Goal: Information Seeking & Learning: Learn about a topic

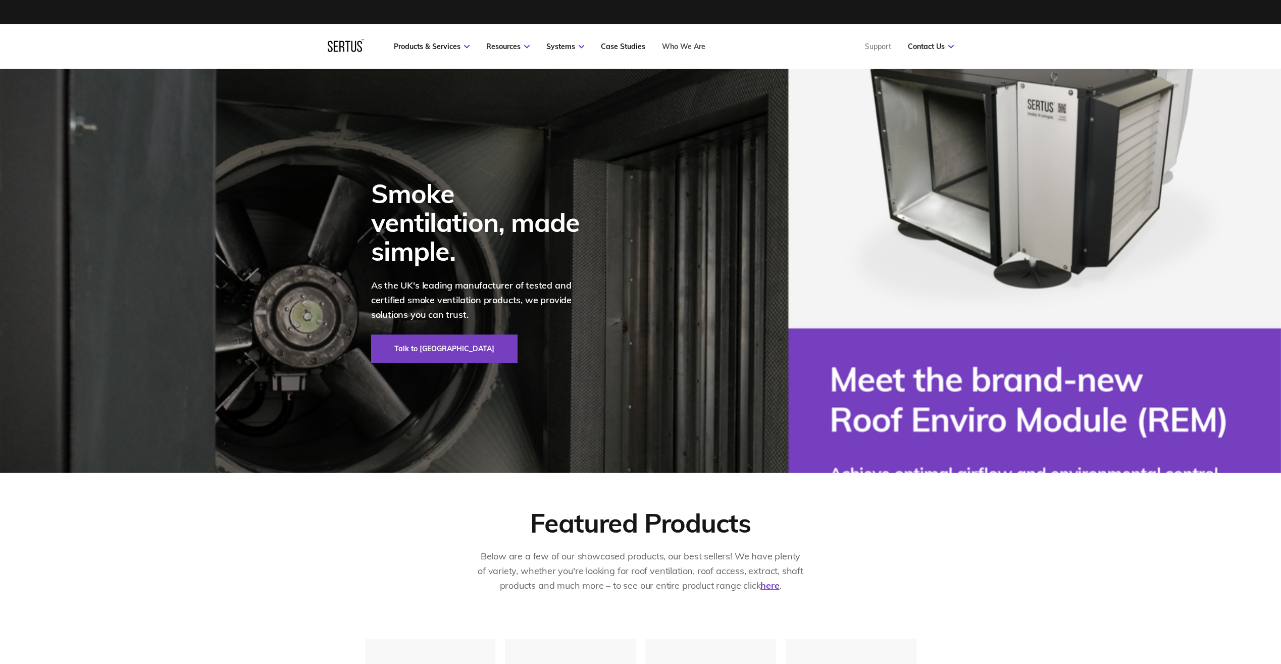
click at [697, 45] on link "Who We Are" at bounding box center [683, 46] width 43 height 9
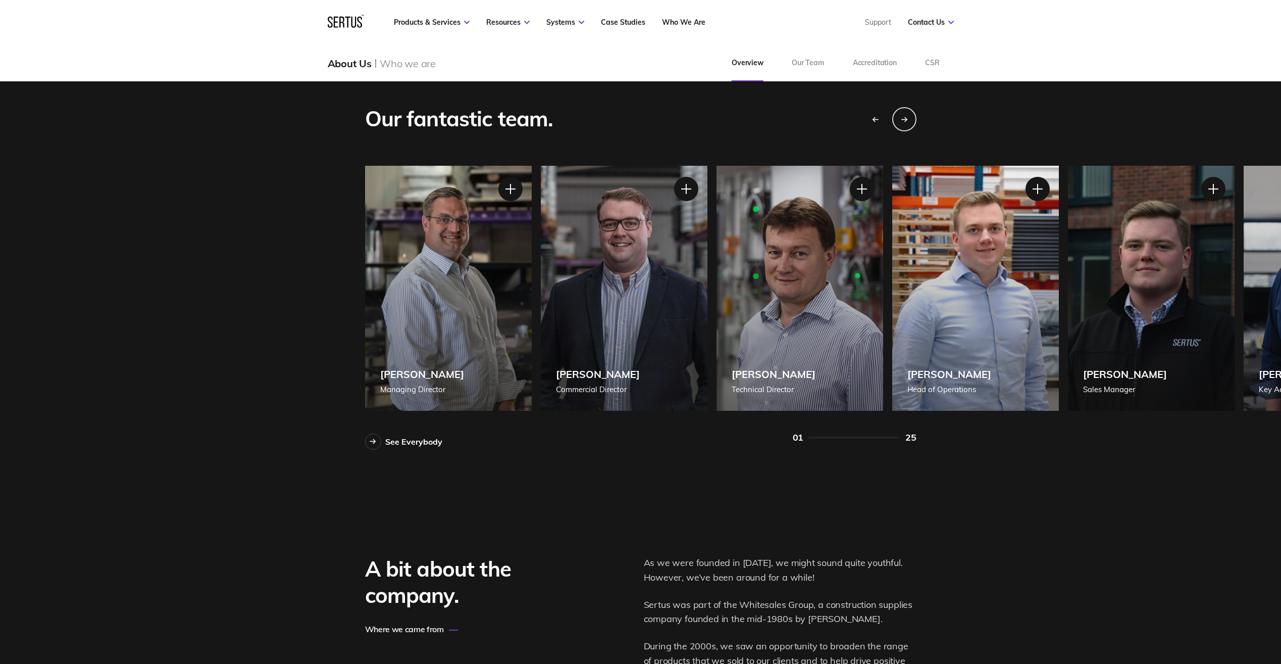
scroll to position [707, 0]
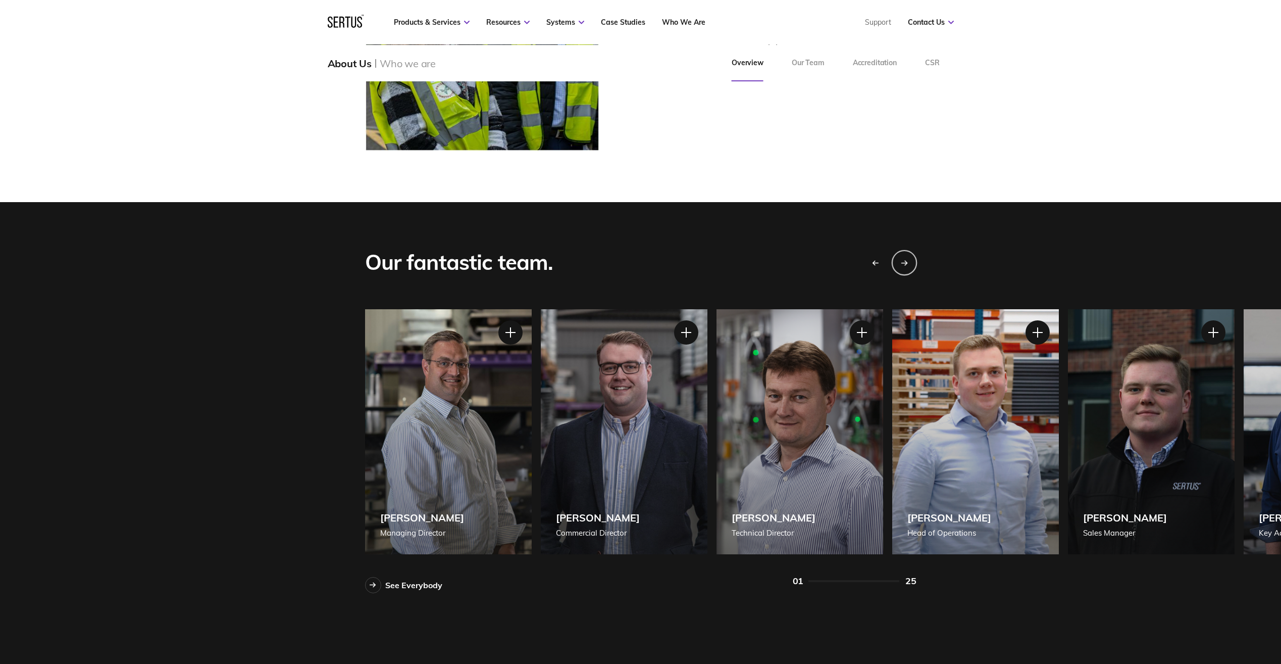
click at [902, 263] on icon "Next slide" at bounding box center [904, 263] width 6 height 0
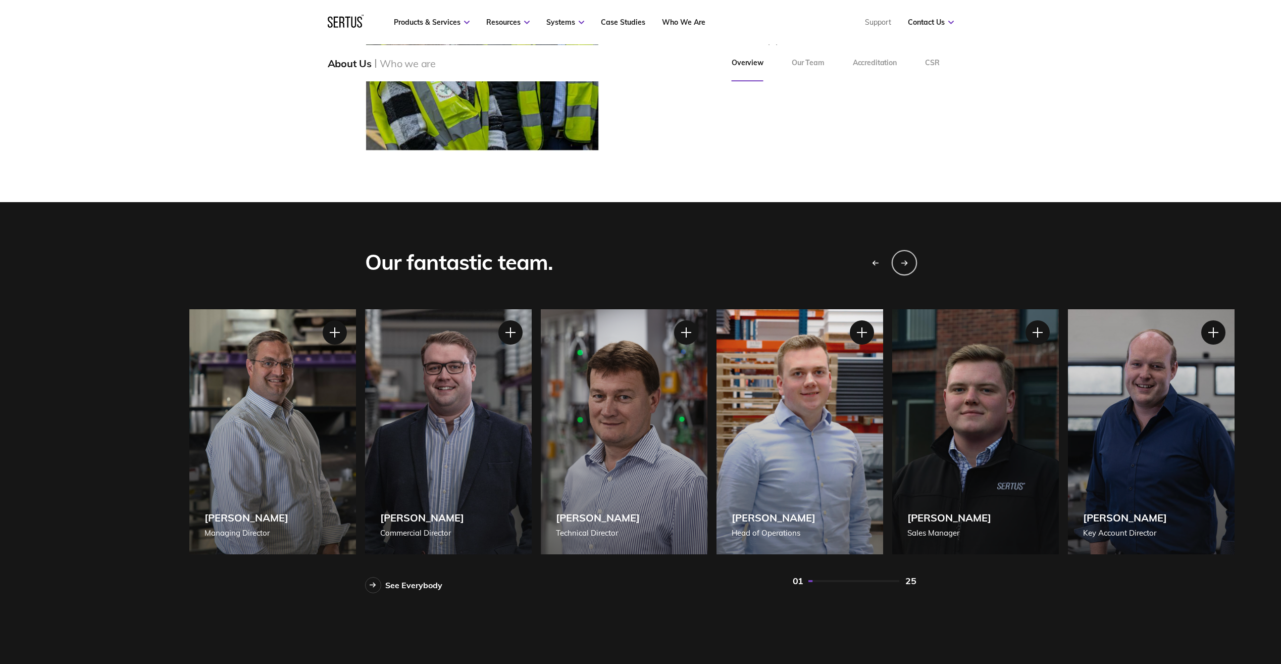
click at [902, 263] on icon "Next slide" at bounding box center [904, 263] width 6 height 0
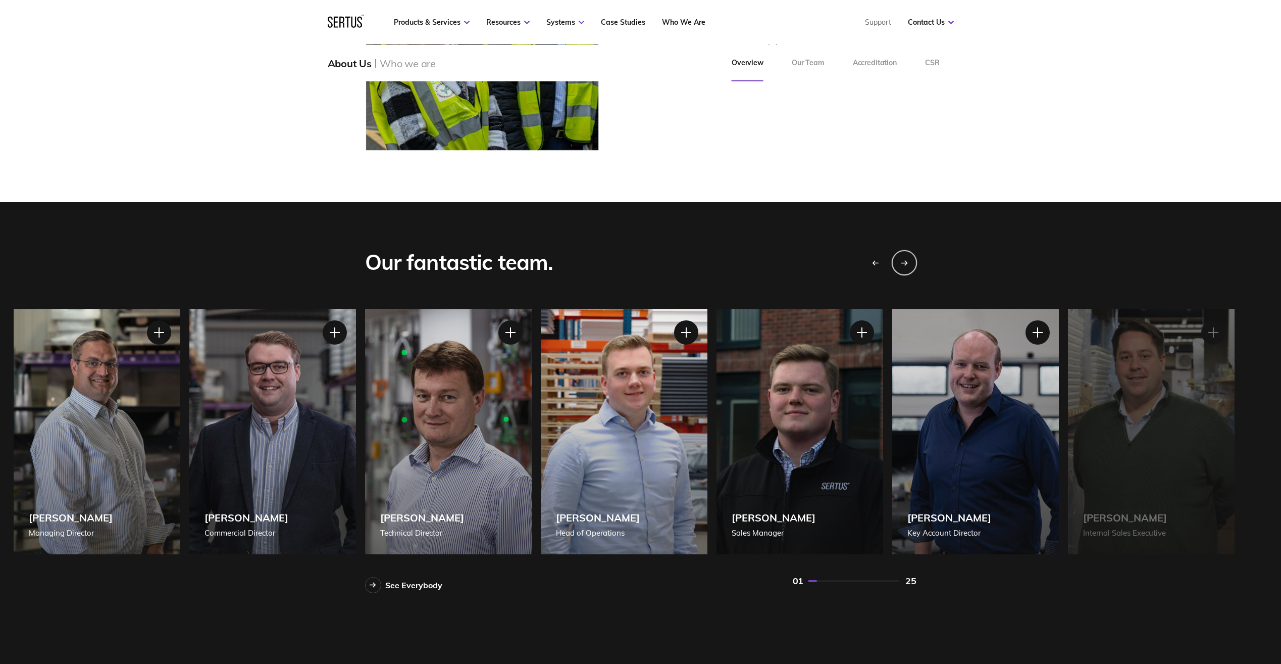
click at [902, 263] on icon "Next slide" at bounding box center [904, 263] width 6 height 0
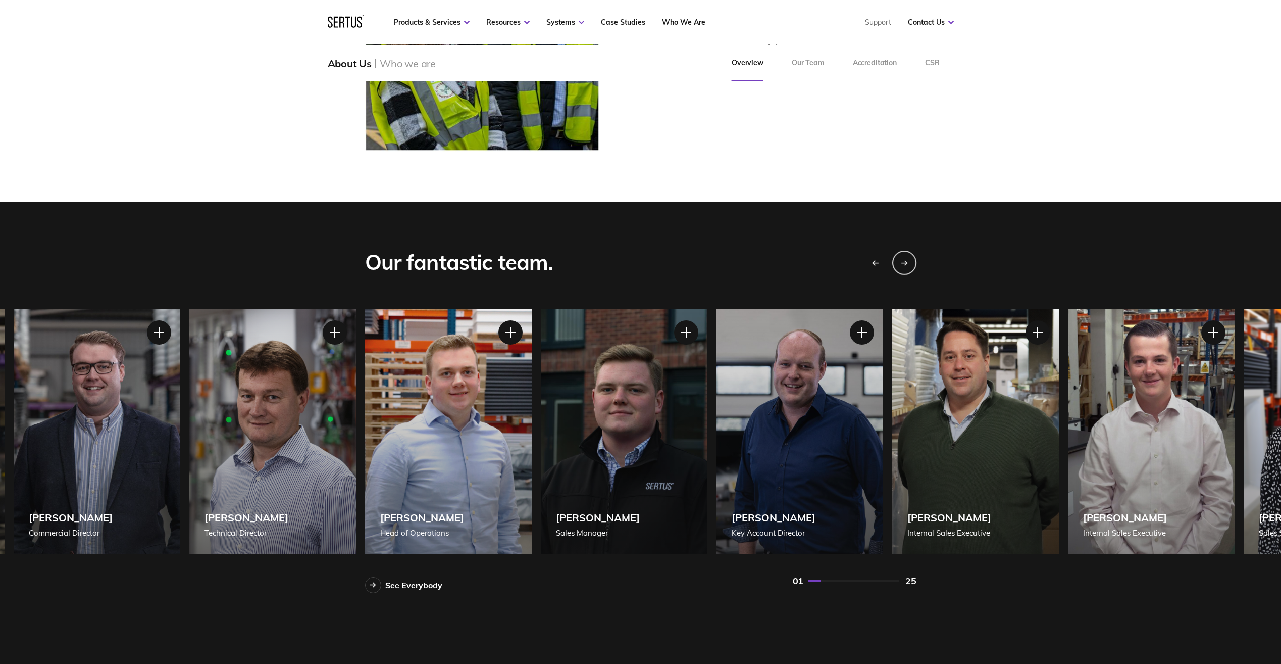
click at [874, 259] on div "Previous slide" at bounding box center [874, 261] width 25 height 25
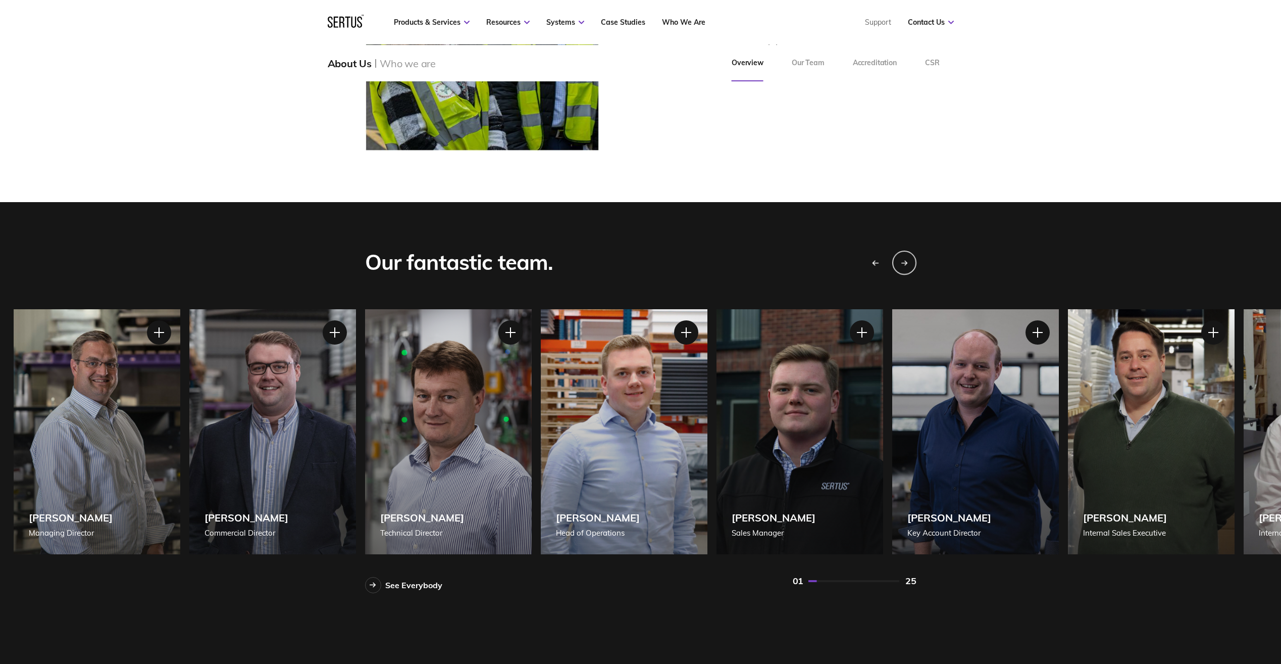
click at [874, 259] on div "Previous slide" at bounding box center [874, 261] width 25 height 25
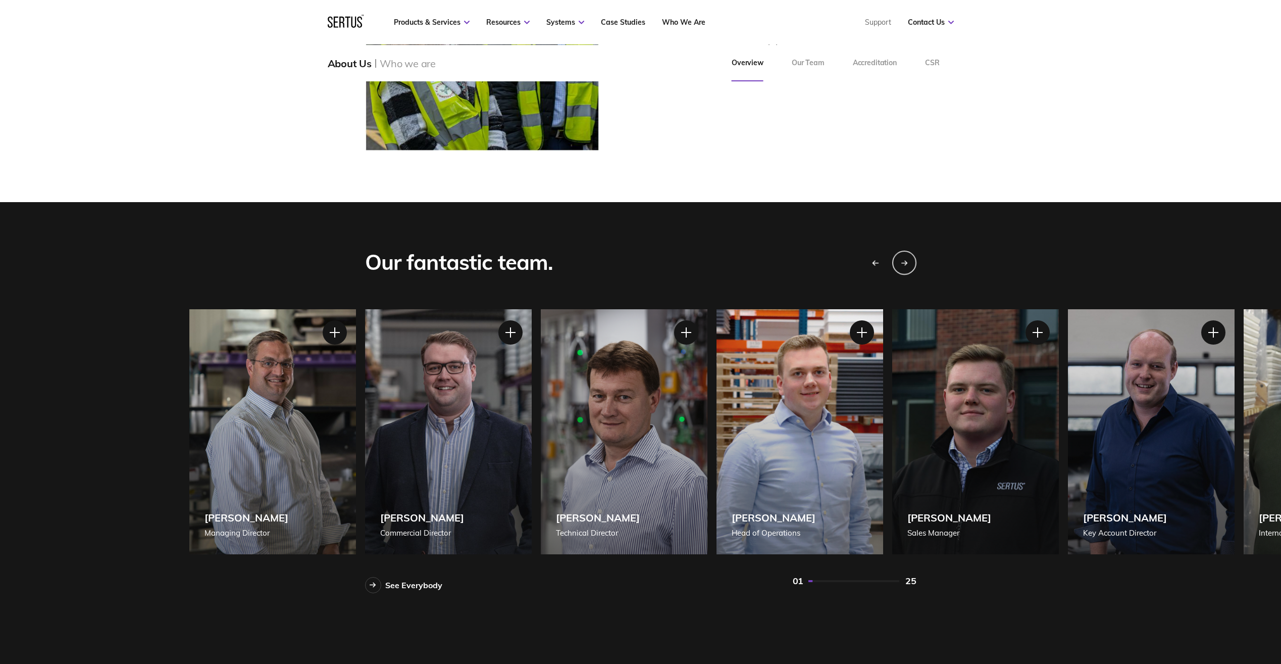
click at [874, 259] on div "Previous slide" at bounding box center [874, 261] width 25 height 25
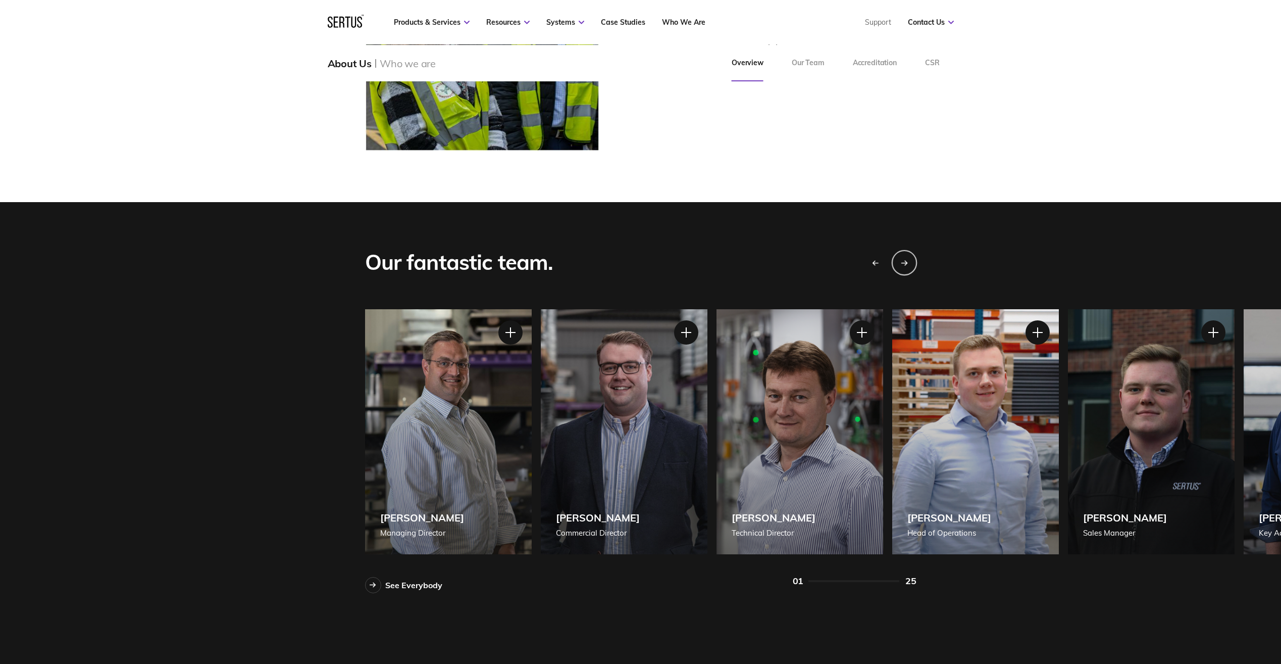
click at [910, 260] on div "Next slide" at bounding box center [903, 261] width 25 height 25
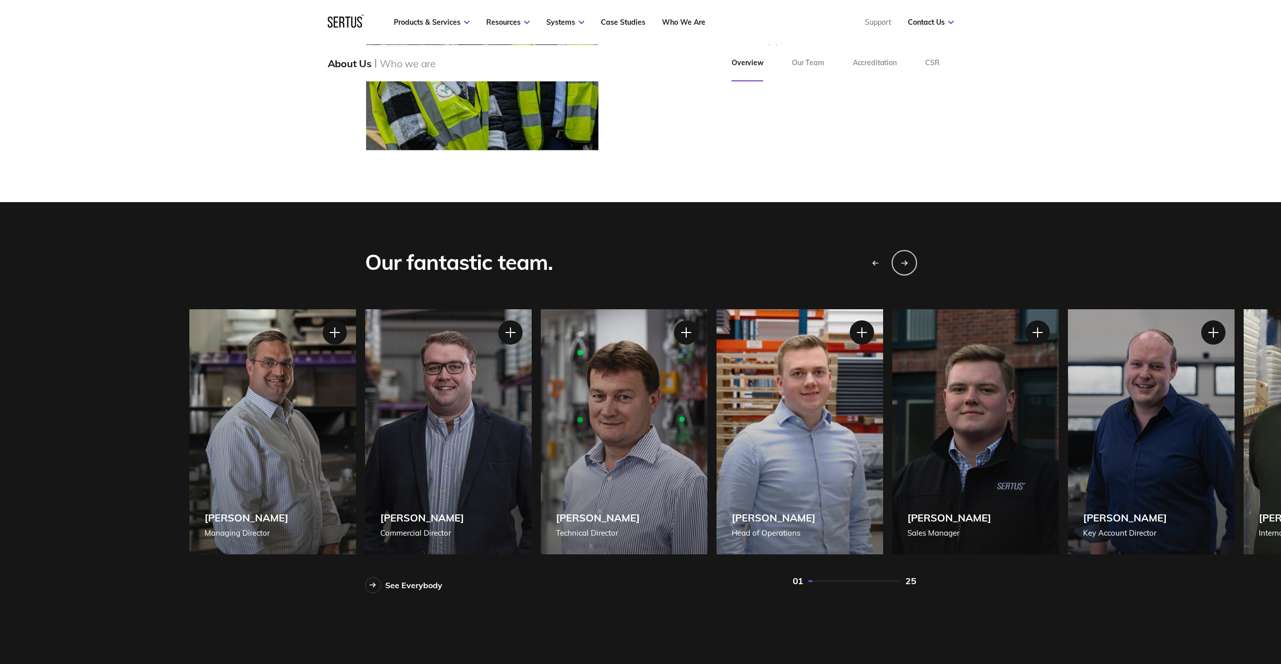
click at [910, 260] on div "Next slide" at bounding box center [903, 261] width 25 height 25
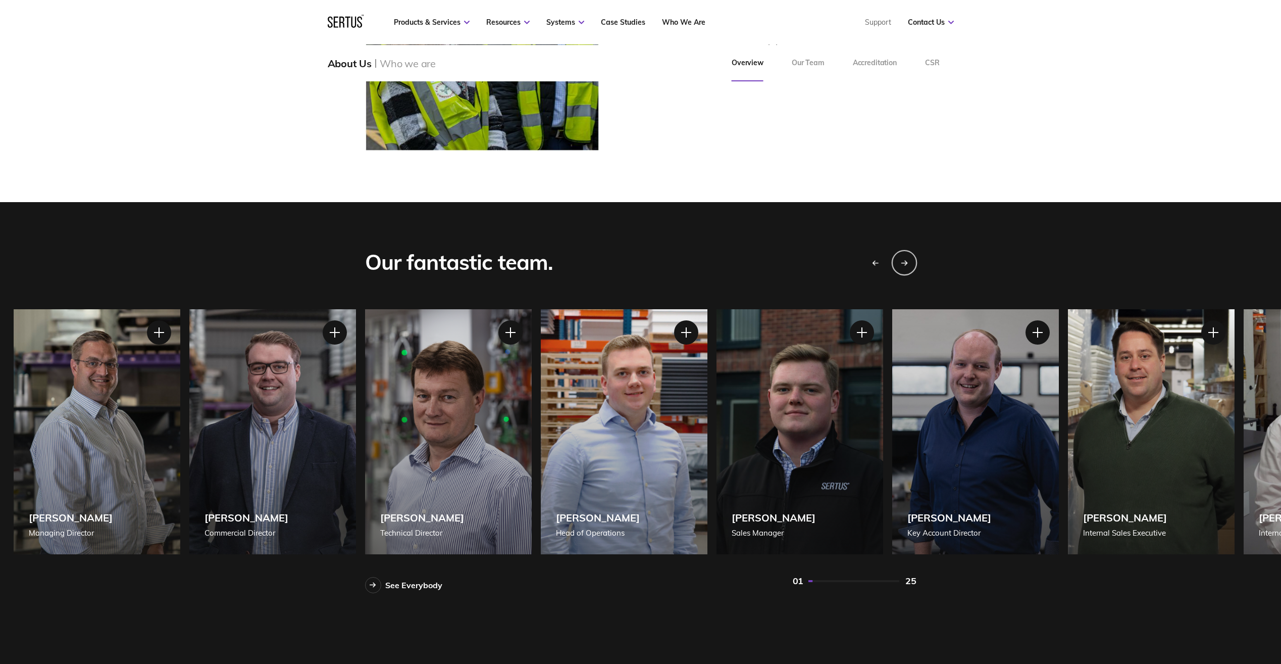
click at [910, 260] on div "Next slide" at bounding box center [903, 261] width 25 height 25
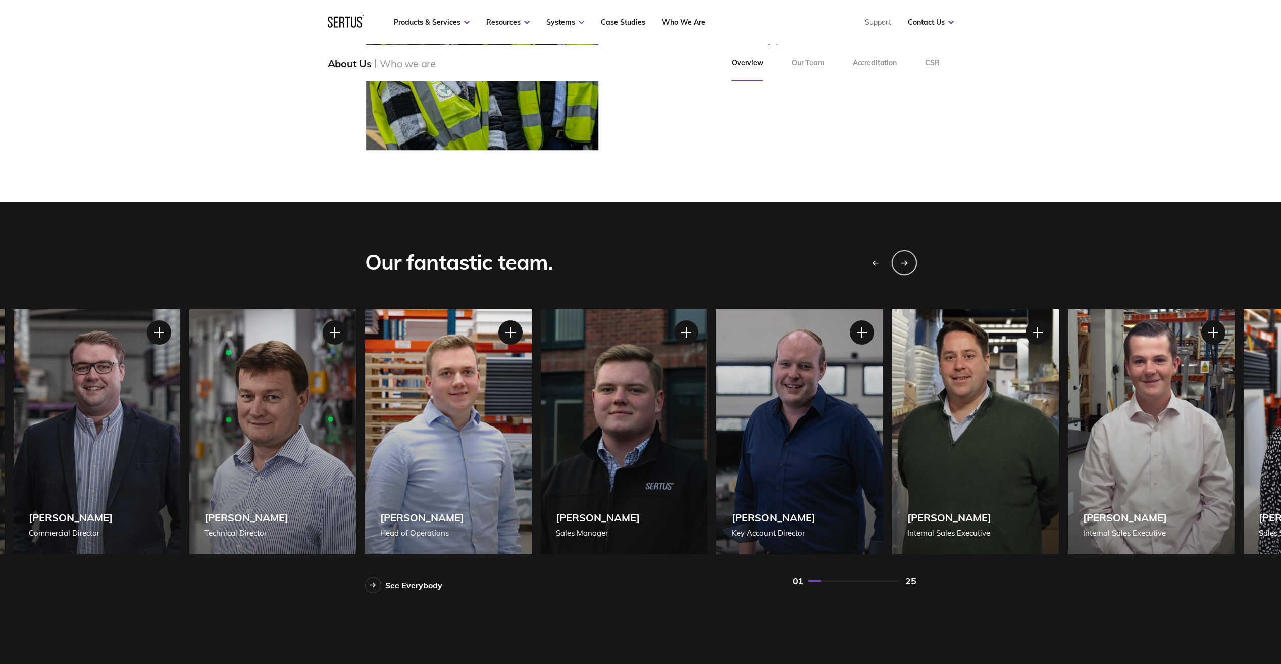
click at [910, 260] on div "Next slide" at bounding box center [903, 261] width 25 height 25
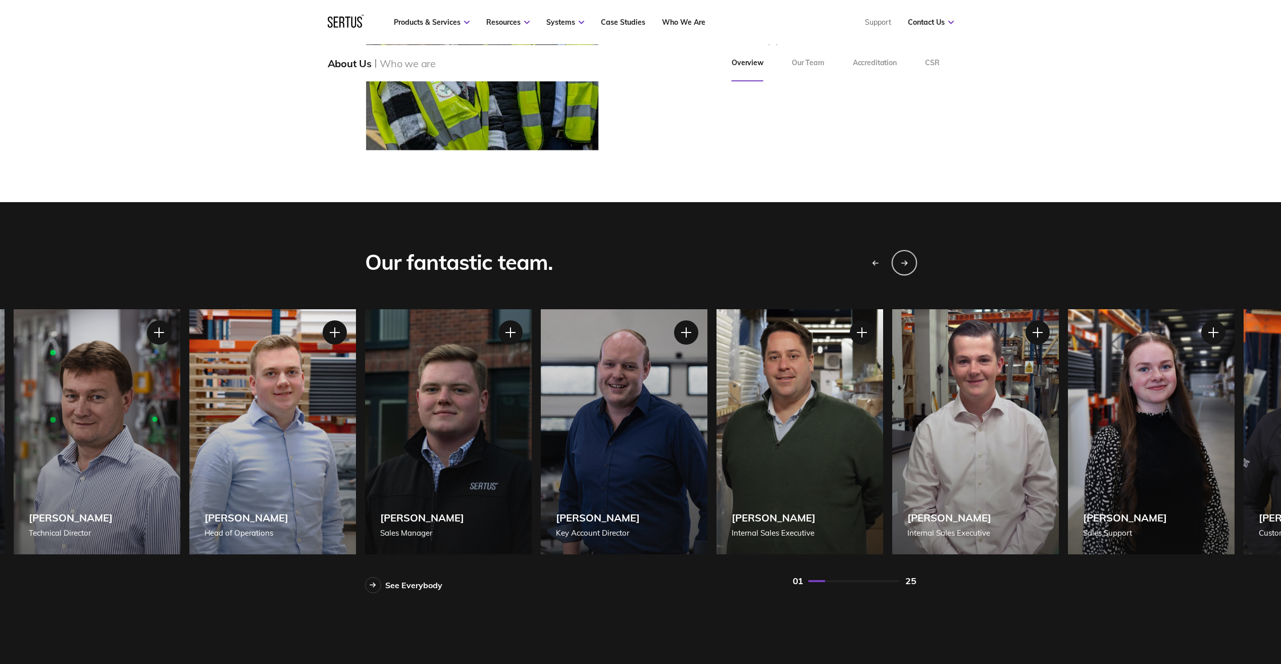
click at [910, 260] on div "Next slide" at bounding box center [903, 261] width 25 height 25
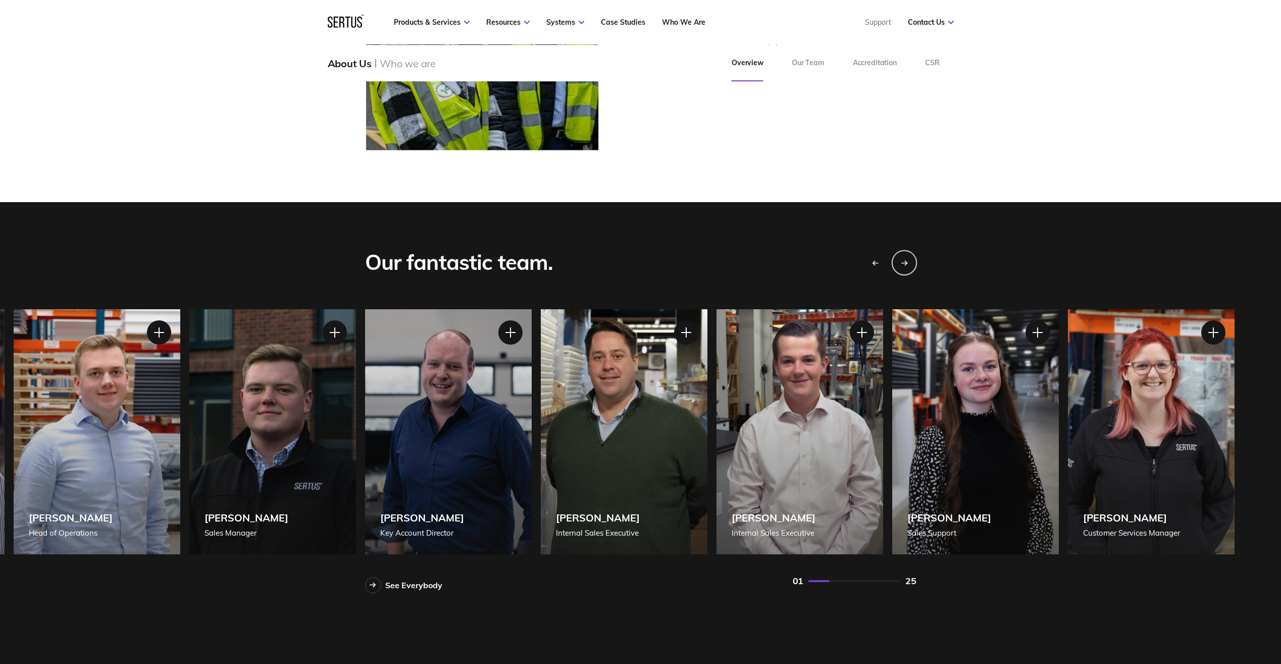
click at [910, 260] on div "Next slide" at bounding box center [903, 261] width 25 height 25
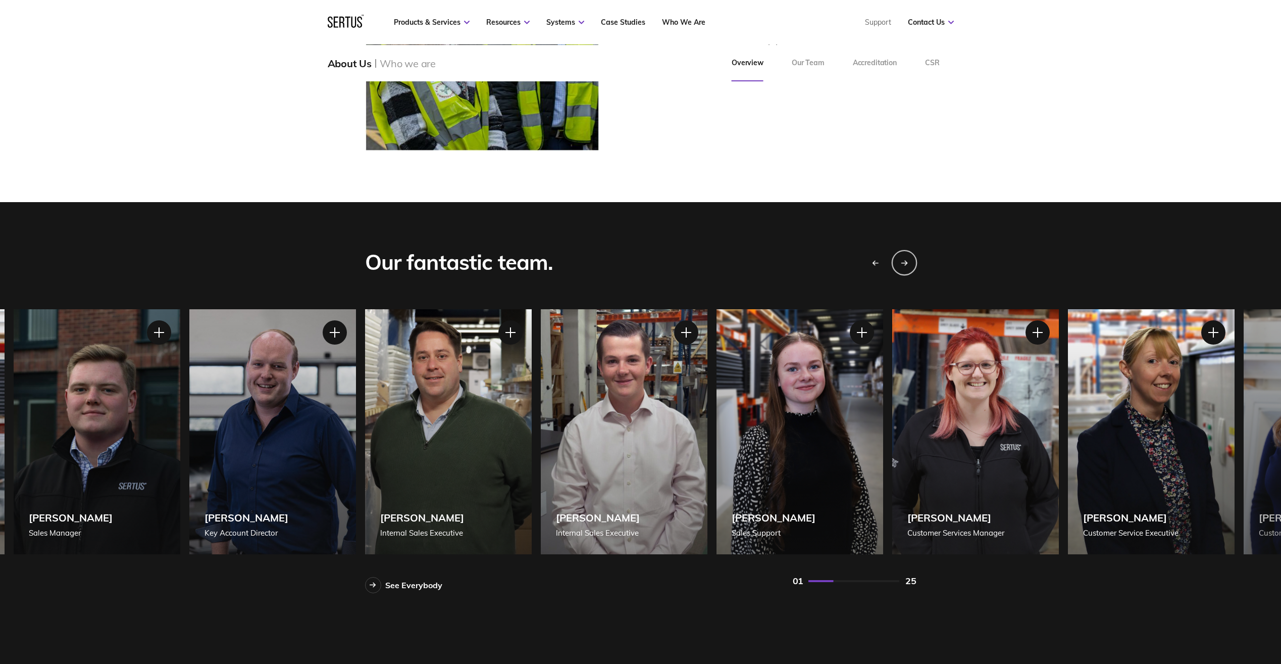
click at [910, 260] on div "Next slide" at bounding box center [903, 261] width 25 height 25
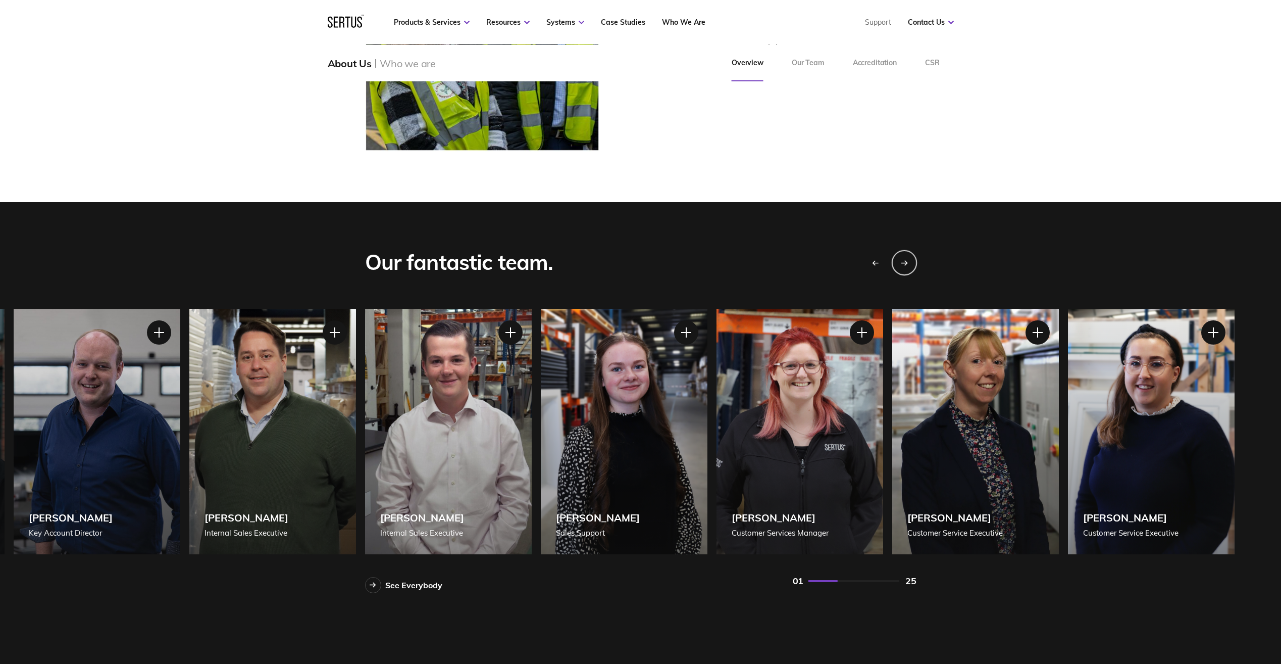
click at [910, 260] on div "Next slide" at bounding box center [903, 261] width 25 height 25
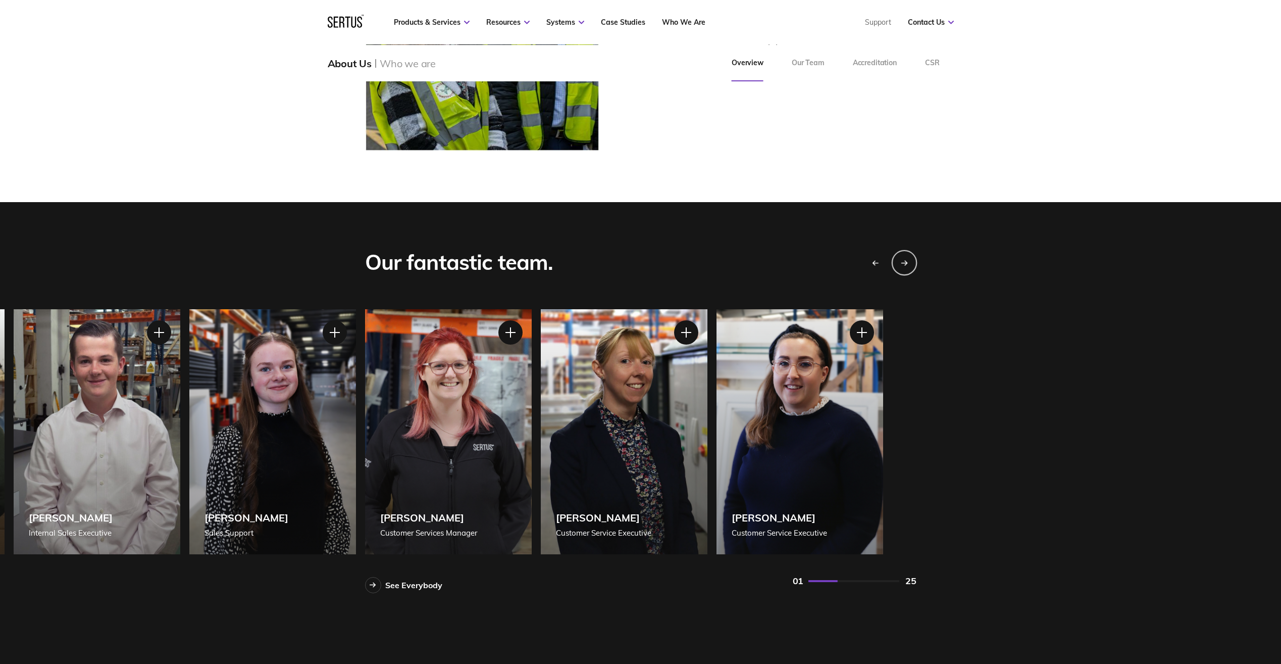
click at [910, 260] on div "Next slide" at bounding box center [903, 261] width 25 height 25
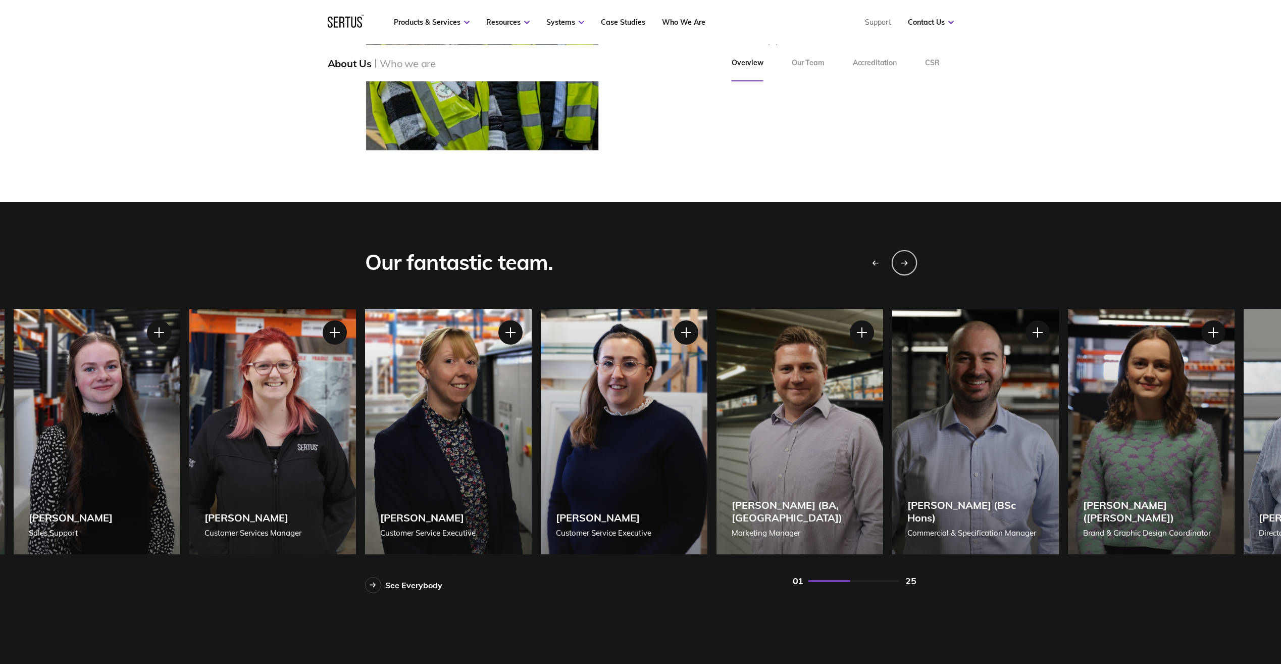
click at [910, 260] on div "Next slide" at bounding box center [903, 261] width 25 height 25
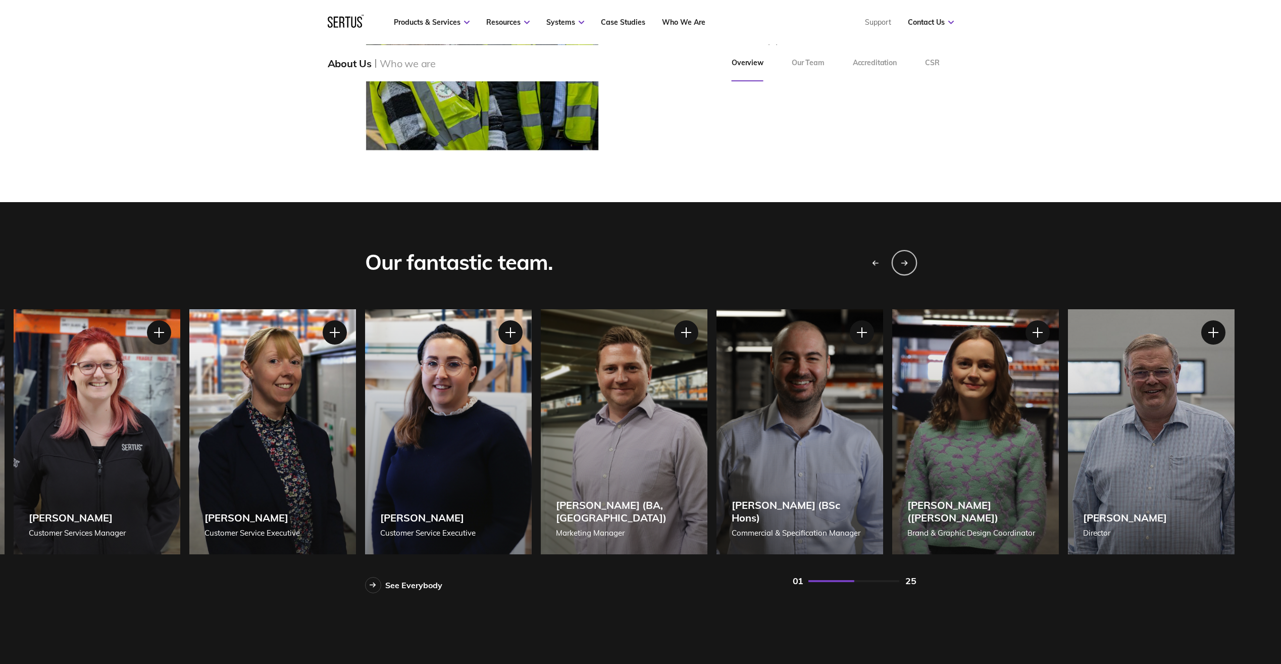
click at [910, 260] on div "Next slide" at bounding box center [903, 261] width 25 height 25
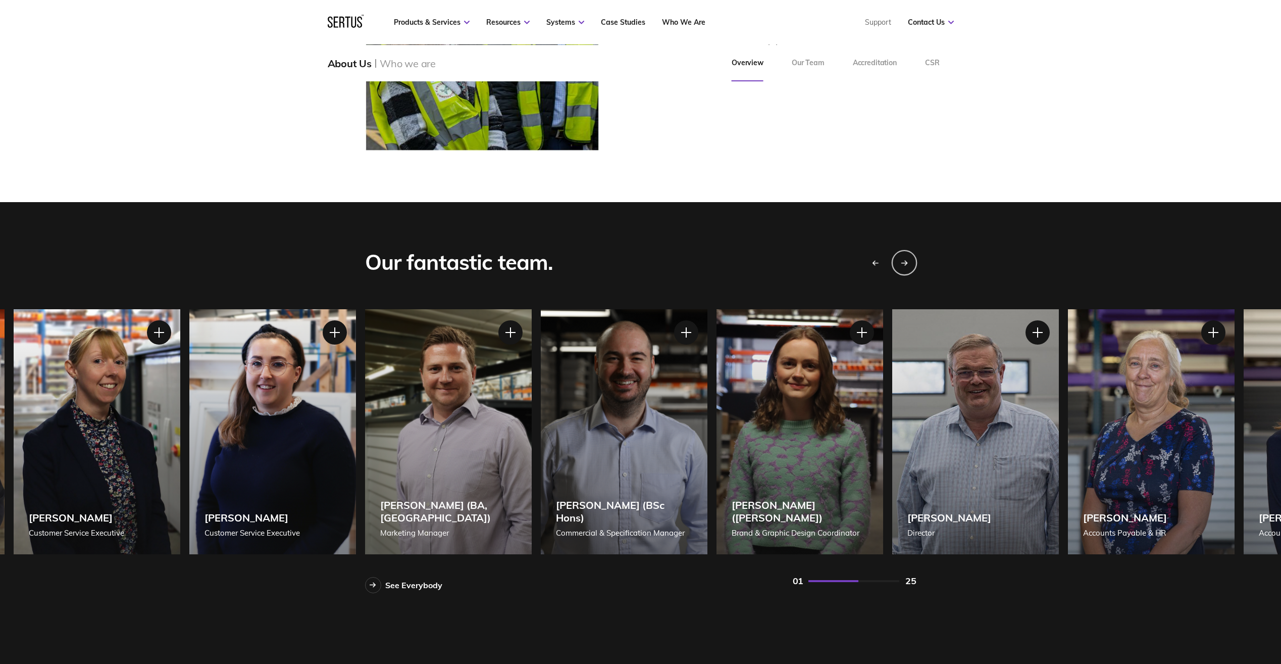
click at [910, 260] on div "Next slide" at bounding box center [903, 261] width 25 height 25
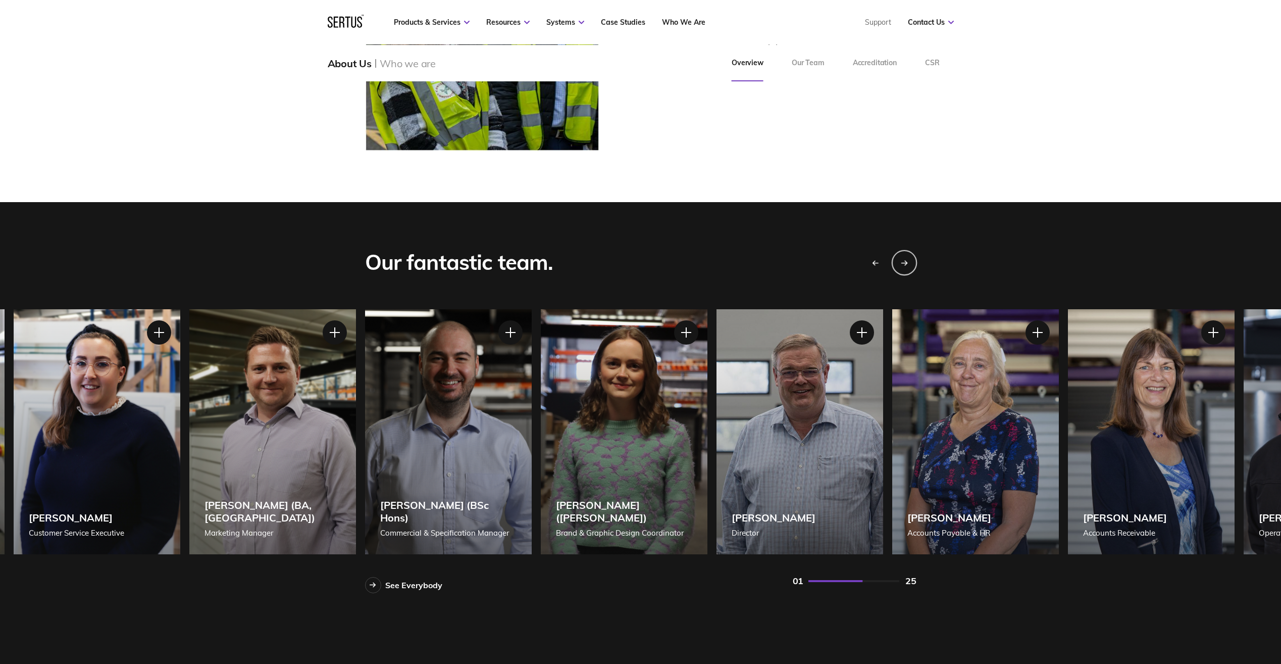
click at [910, 260] on div "Next slide" at bounding box center [903, 261] width 25 height 25
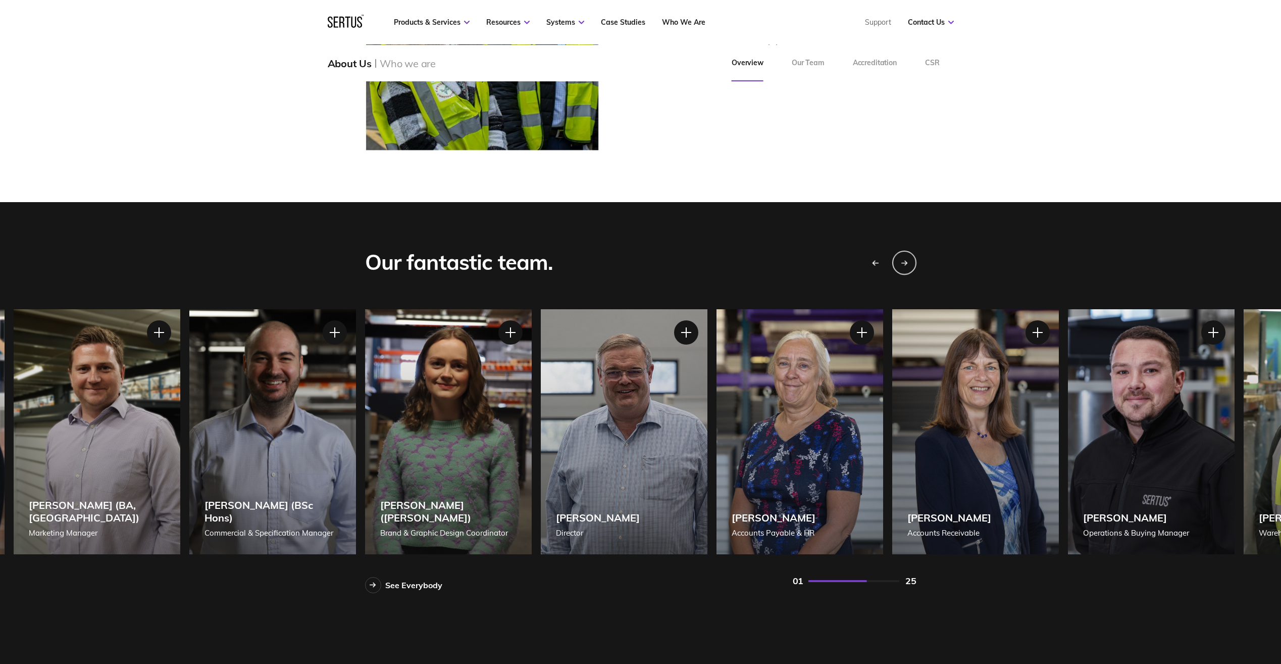
click at [871, 258] on div "Previous slide" at bounding box center [874, 261] width 25 height 25
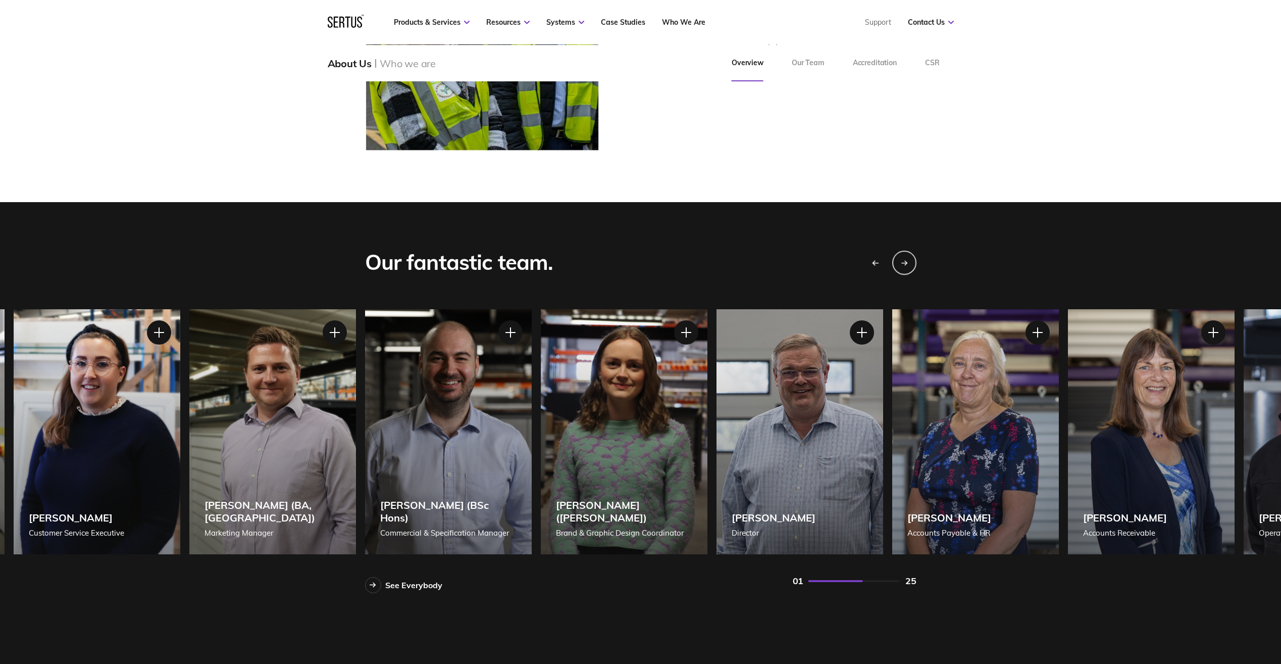
click at [875, 260] on icon "Previous slide" at bounding box center [875, 263] width 7 height 6
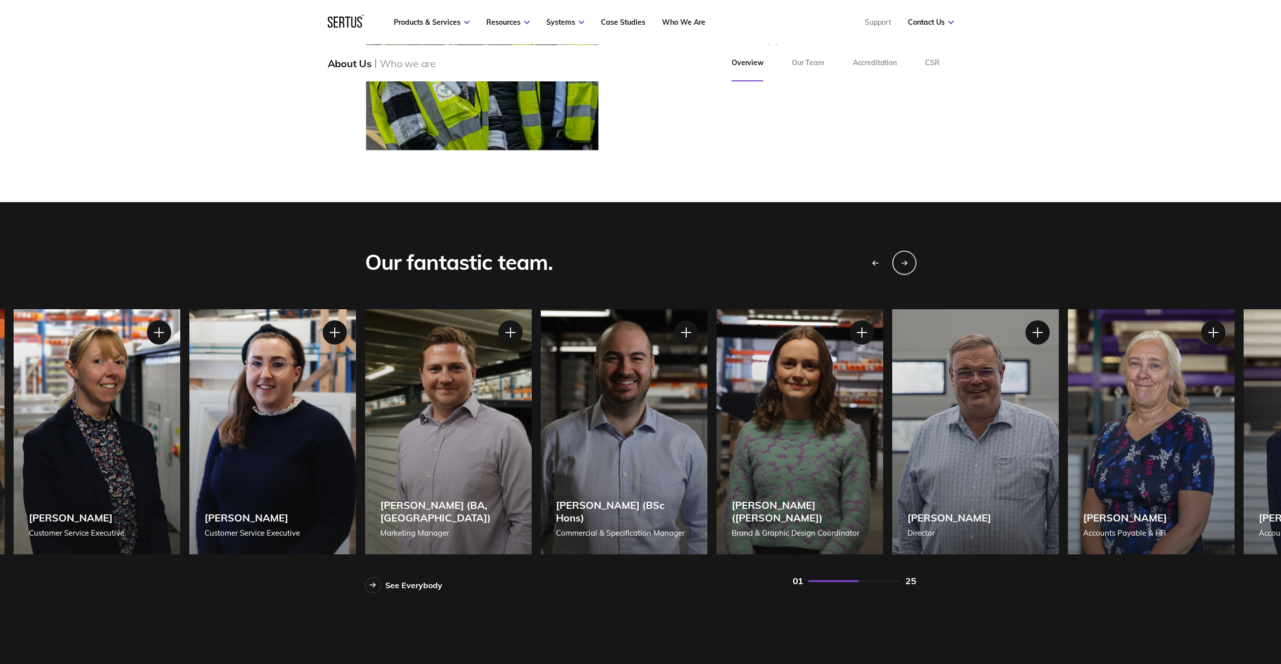
click at [875, 260] on icon "Previous slide" at bounding box center [875, 263] width 7 height 6
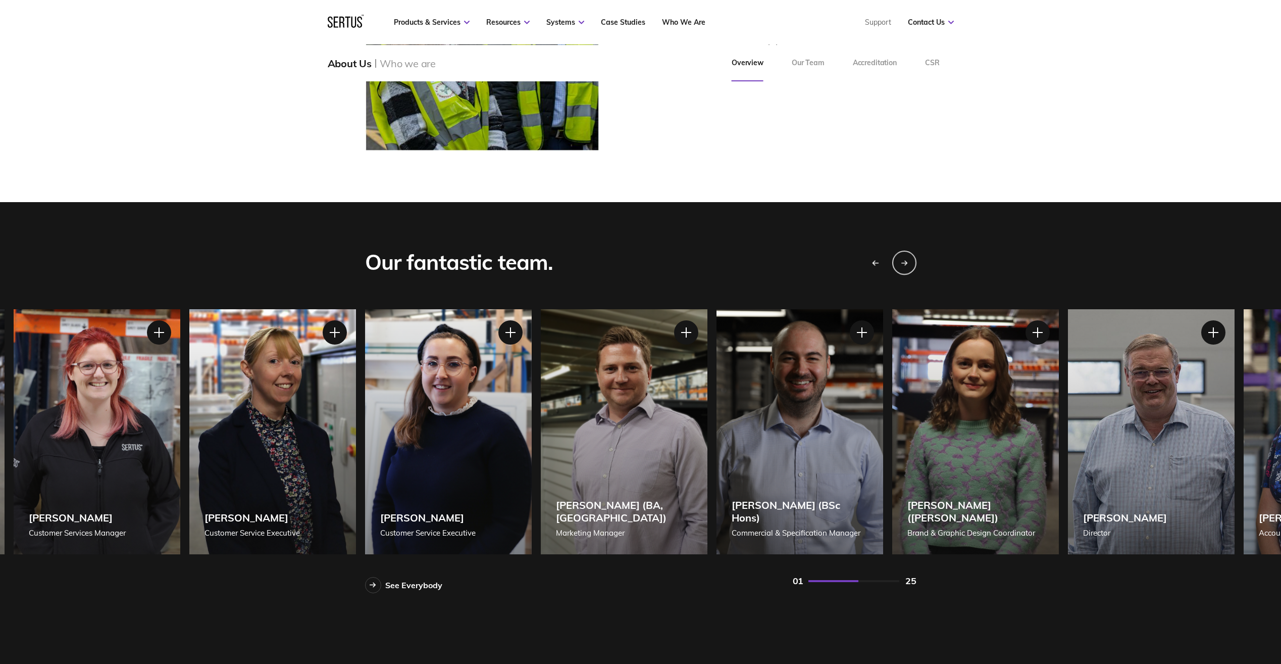
click at [875, 260] on icon "Previous slide" at bounding box center [875, 263] width 7 height 6
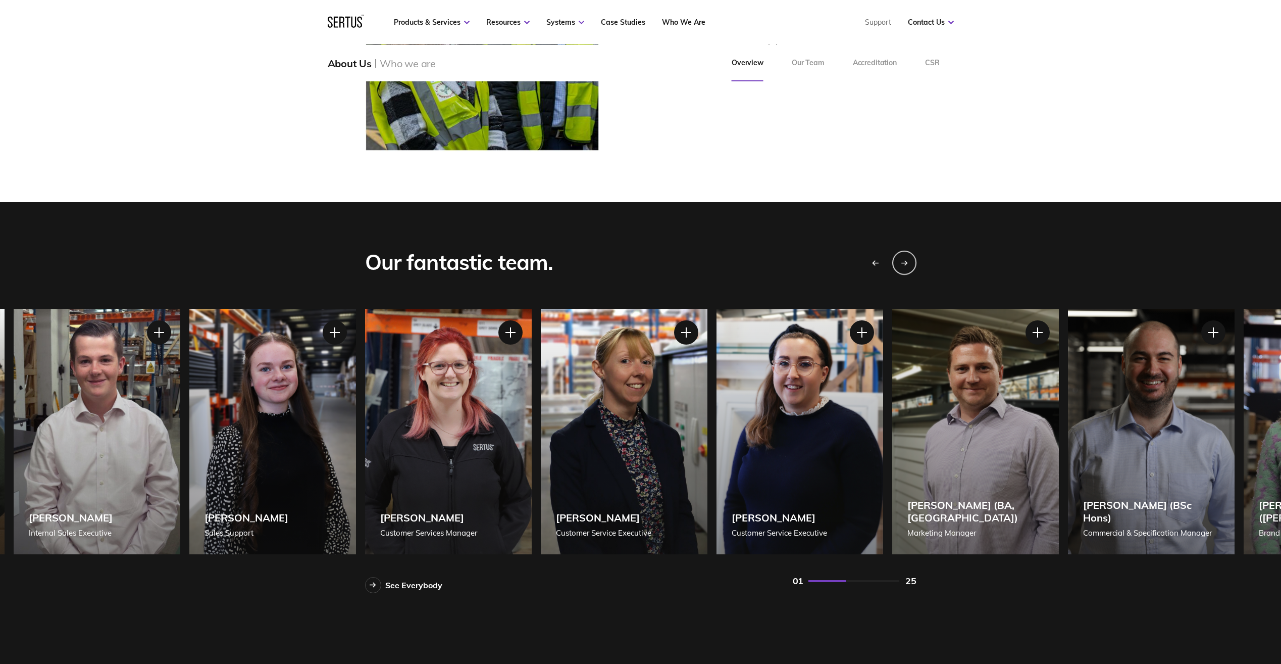
click at [875, 260] on icon "Previous slide" at bounding box center [875, 263] width 7 height 6
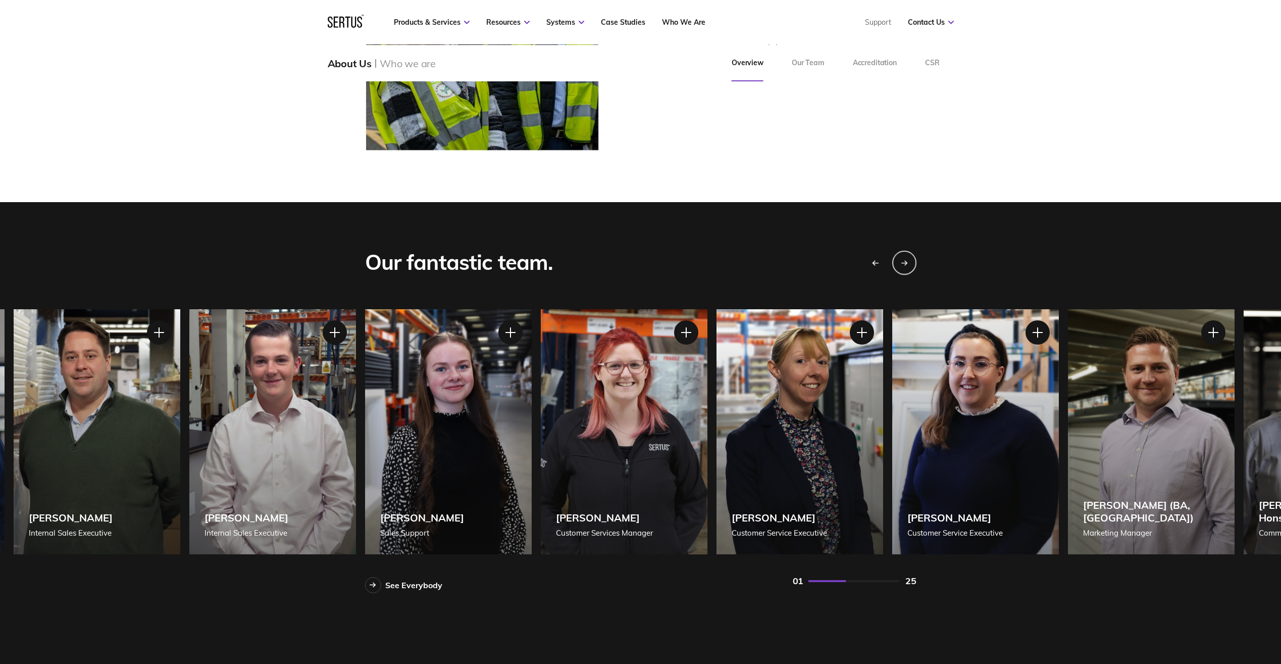
click at [875, 260] on icon "Previous slide" at bounding box center [875, 263] width 7 height 6
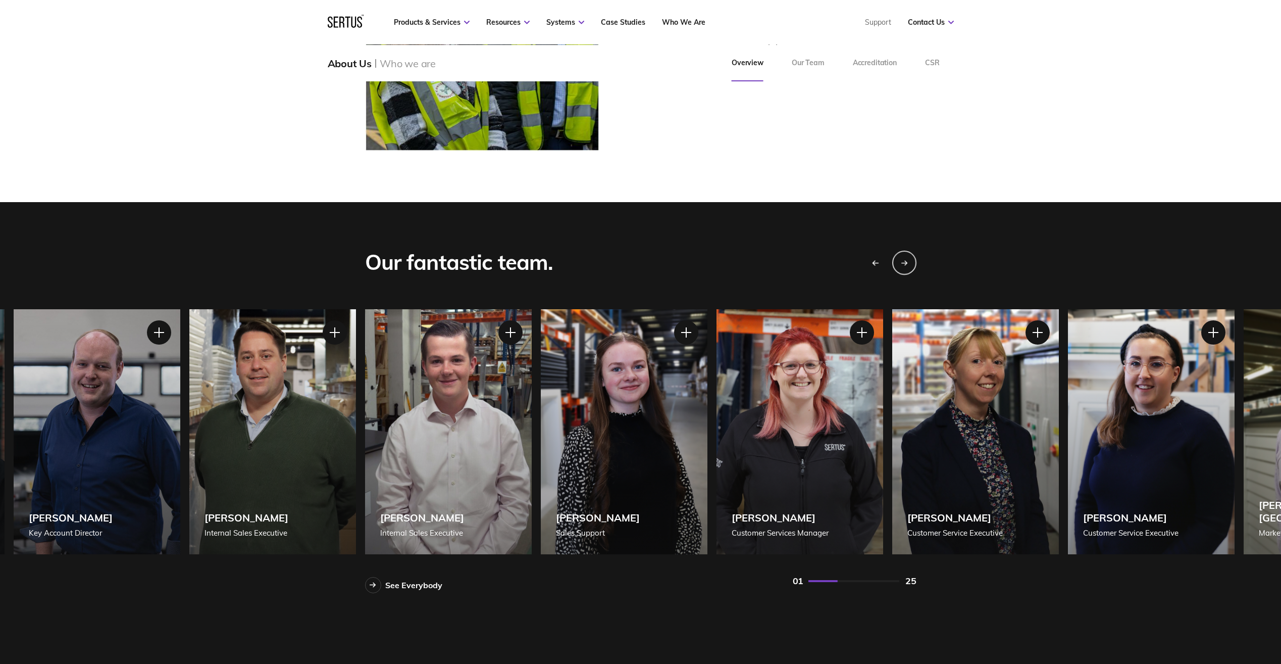
click at [875, 260] on icon "Previous slide" at bounding box center [875, 263] width 7 height 6
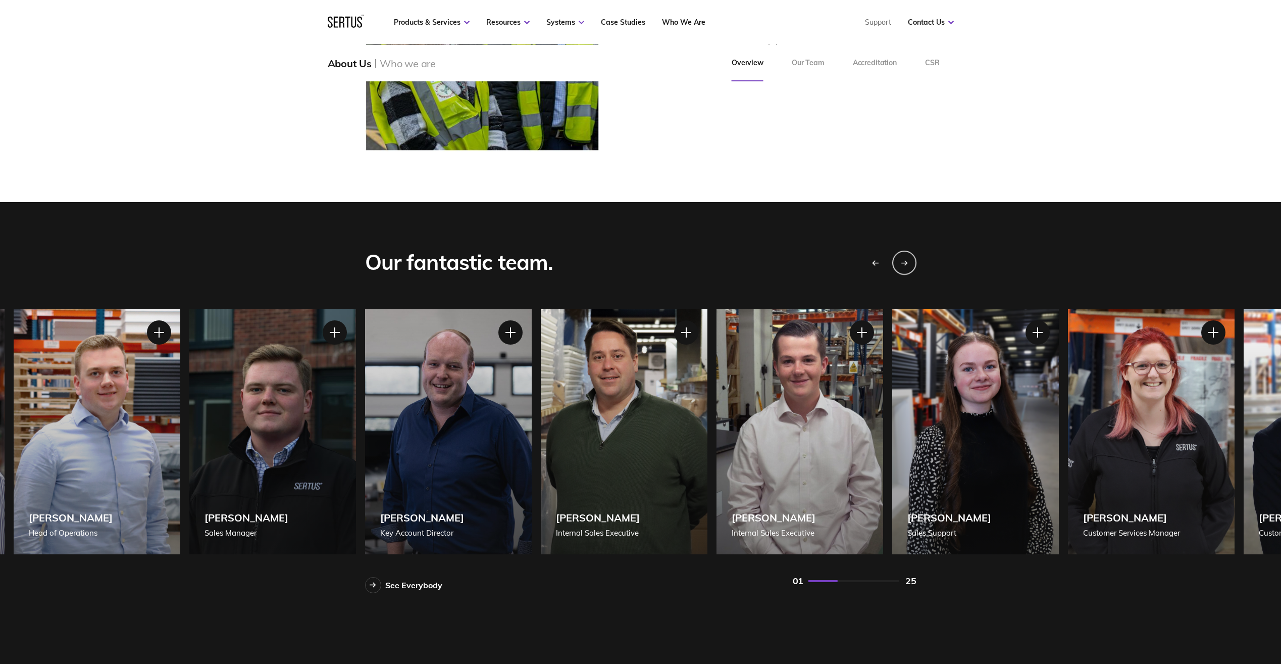
click at [875, 260] on icon "Previous slide" at bounding box center [875, 263] width 7 height 6
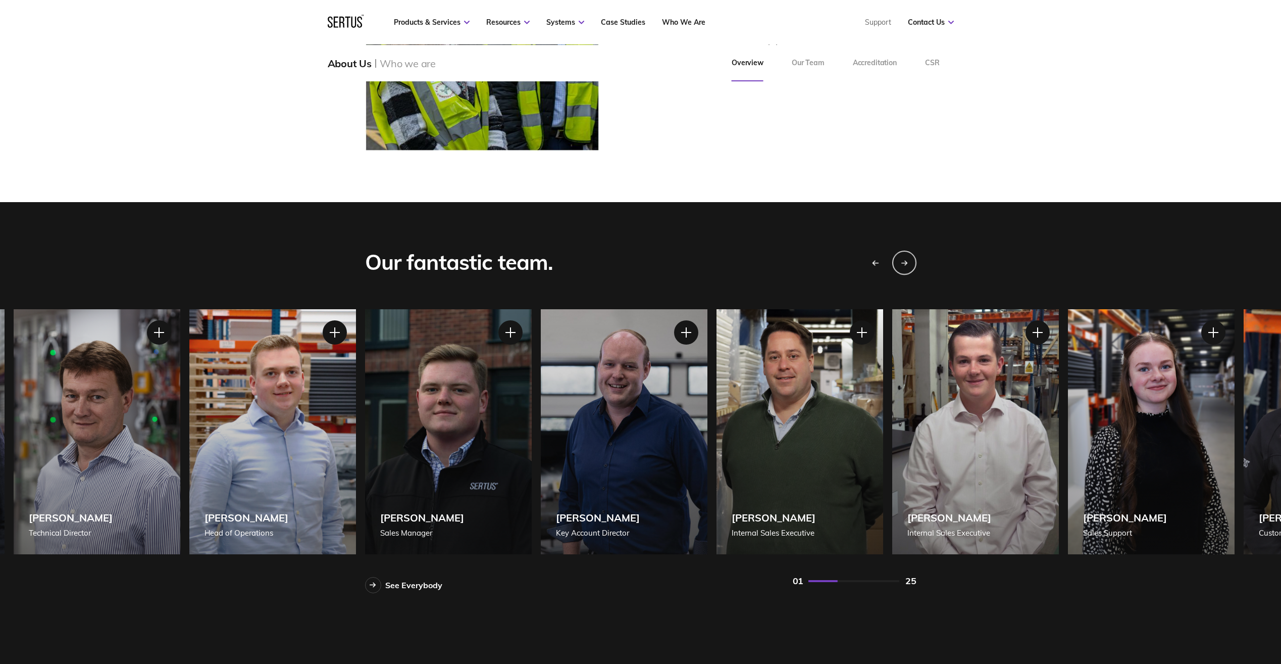
click at [875, 260] on icon "Previous slide" at bounding box center [875, 263] width 7 height 6
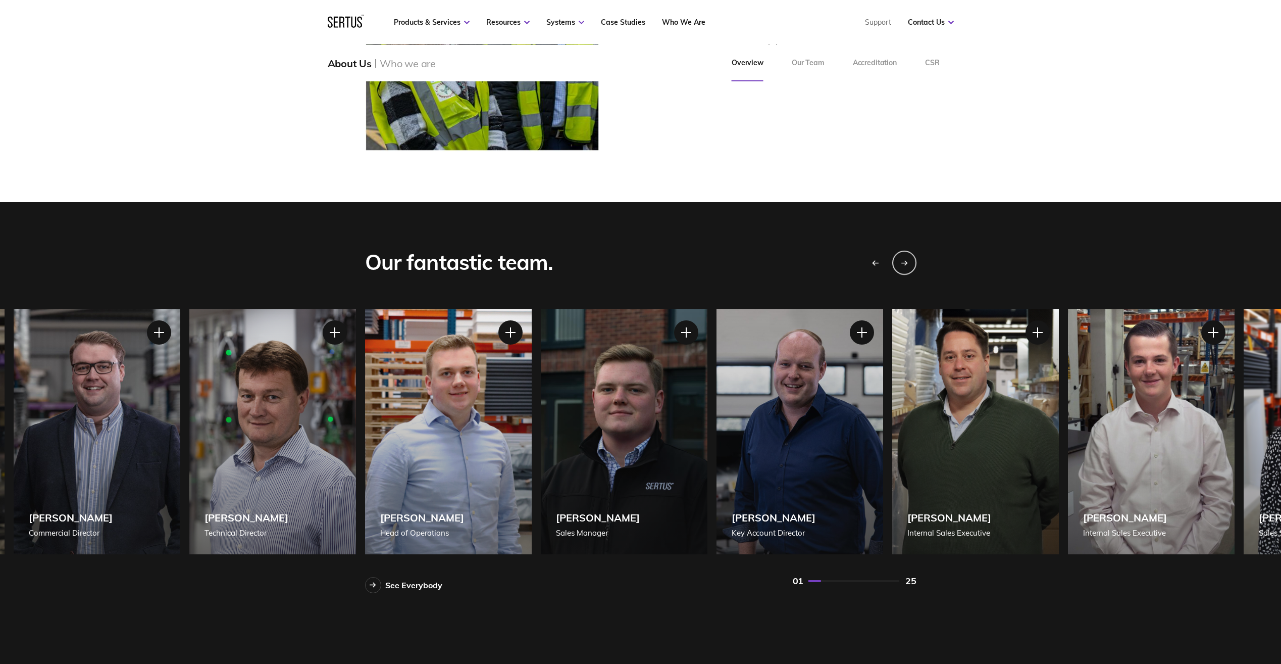
click at [875, 260] on icon "Previous slide" at bounding box center [875, 263] width 7 height 6
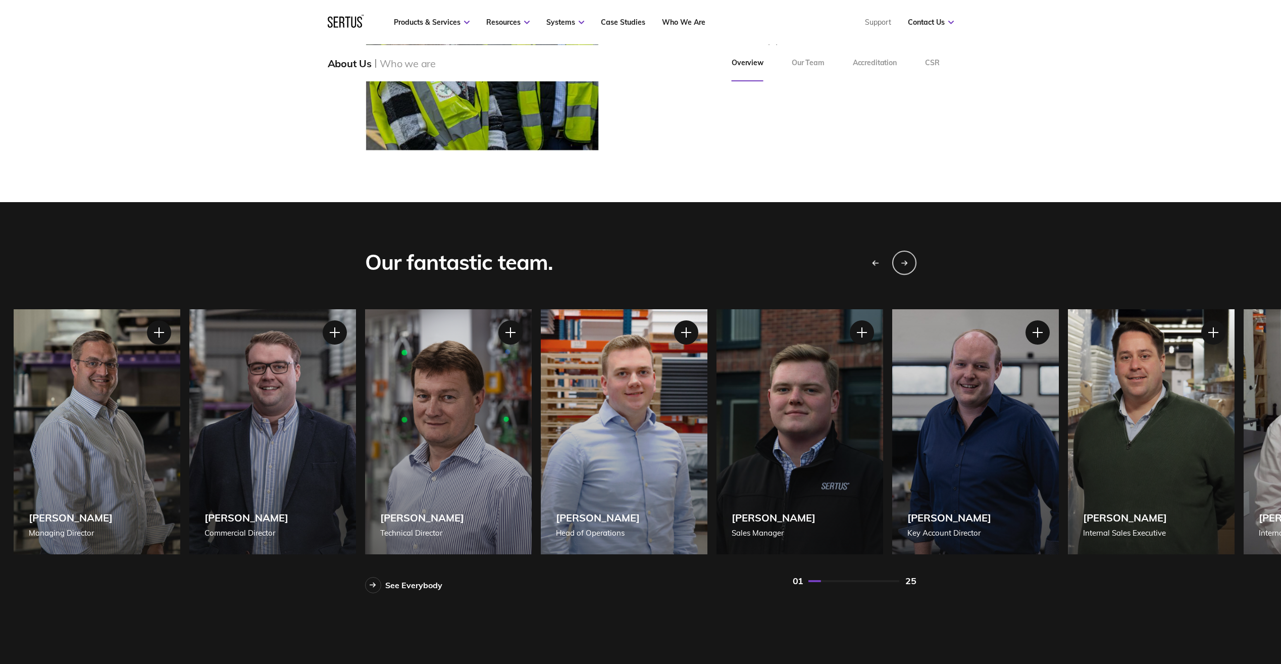
click at [871, 263] on div "Previous slide" at bounding box center [874, 261] width 25 height 25
